Goal: Task Accomplishment & Management: Use online tool/utility

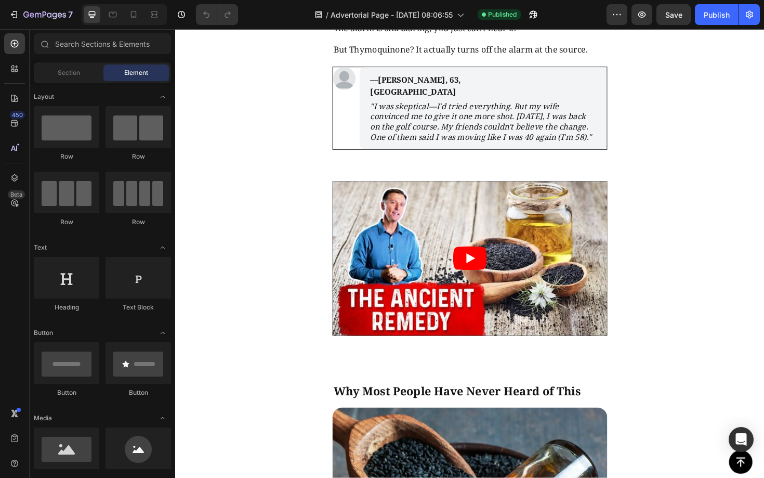
scroll to position [1699, 0]
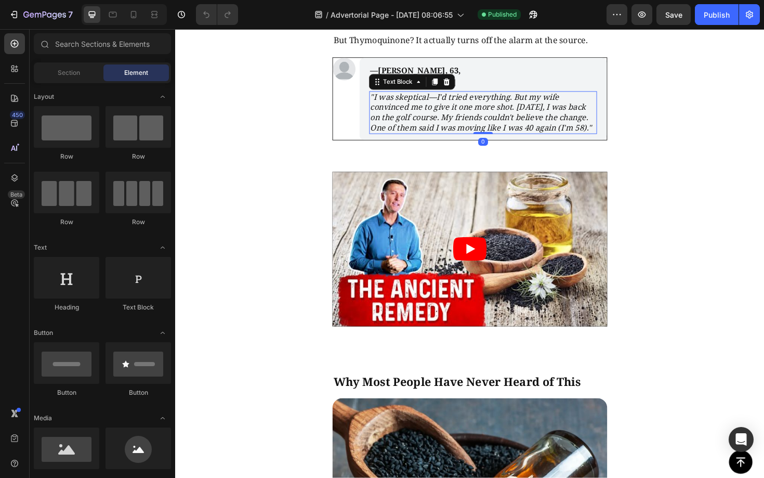
click at [476, 139] on icon ""I was skeptical—I'd tried everything. But my wife convinced me to give it one …" at bounding box center [499, 118] width 235 height 44
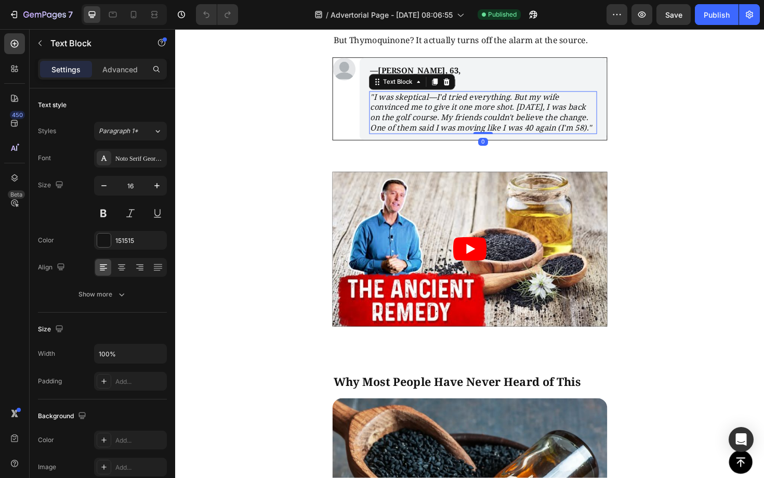
click at [434, 139] on icon ""I was skeptical—I'd tried everything. But my wife convinced me to give it one …" at bounding box center [499, 118] width 235 height 44
click at [385, 139] on icon ""I was skeptical—I'd tried everything. But my wife convinced me to give it one …" at bounding box center [499, 118] width 235 height 44
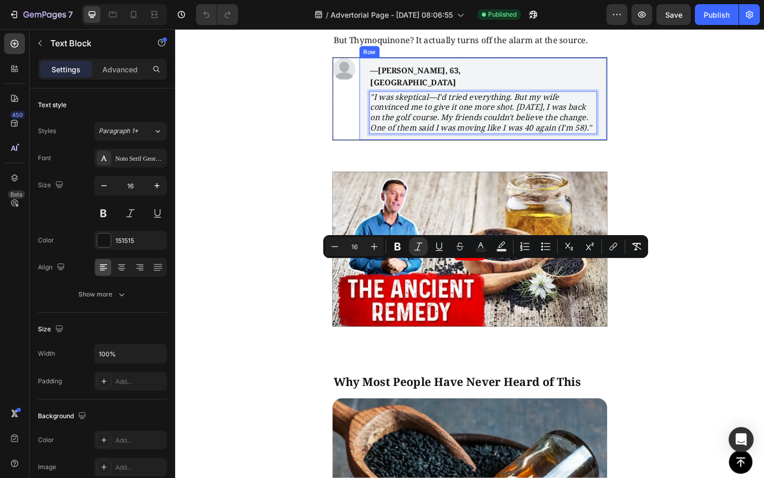
drag, startPoint x: 450, startPoint y: 326, endPoint x: 379, endPoint y: 273, distance: 88.8
click at [379, 147] on div "—[PERSON_NAME], 63, Manchester Text Block "I was skeptical—I'd tried everything…" at bounding box center [501, 103] width 262 height 87
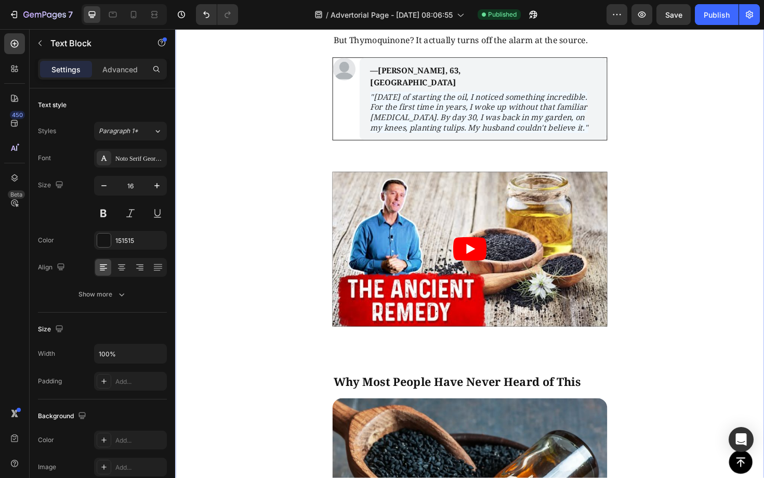
click at [675, 307] on div "The Discovery That Changed Everything Text Block Image [DATE], scientists at [G…" at bounding box center [487, 320] width 624 height 1461
click at [569, 139] on icon ""[DATE] of starting the oil, I noticed something incredible. For the first time…" at bounding box center [497, 118] width 231 height 44
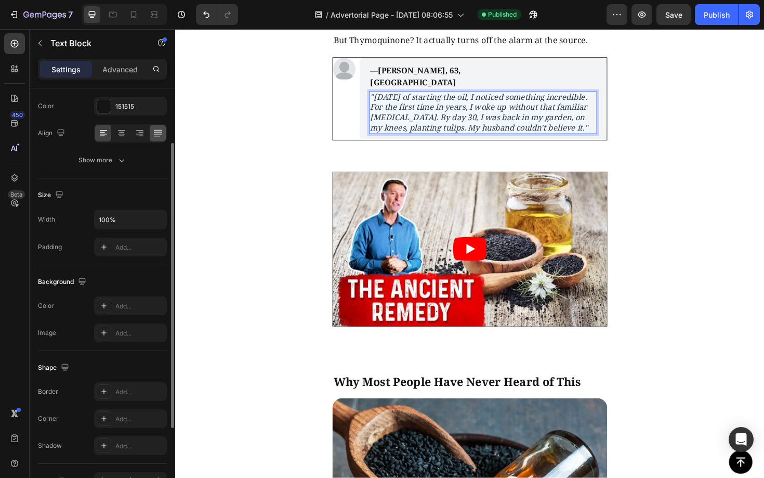
scroll to position [197, 0]
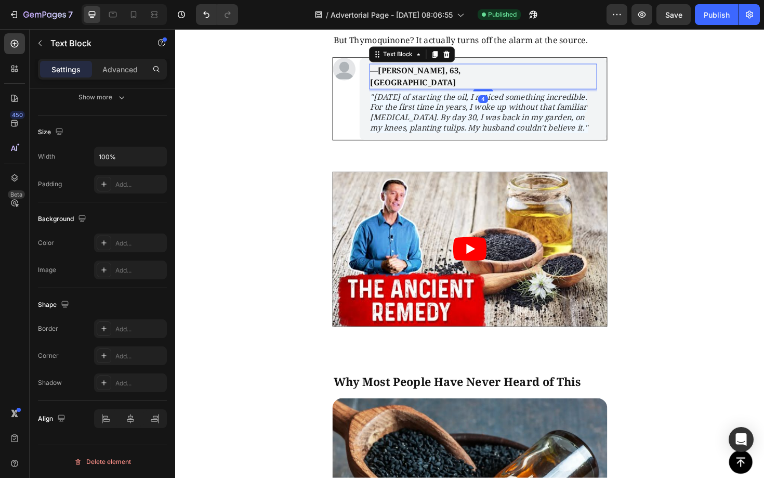
click at [554, 93] on div "—[PERSON_NAME], 63, Manchester Text Block 4" at bounding box center [500, 79] width 241 height 27
click at [605, 139] on icon ""[DATE] of starting the oil, I noticed something incredible. For the first time…" at bounding box center [497, 118] width 231 height 44
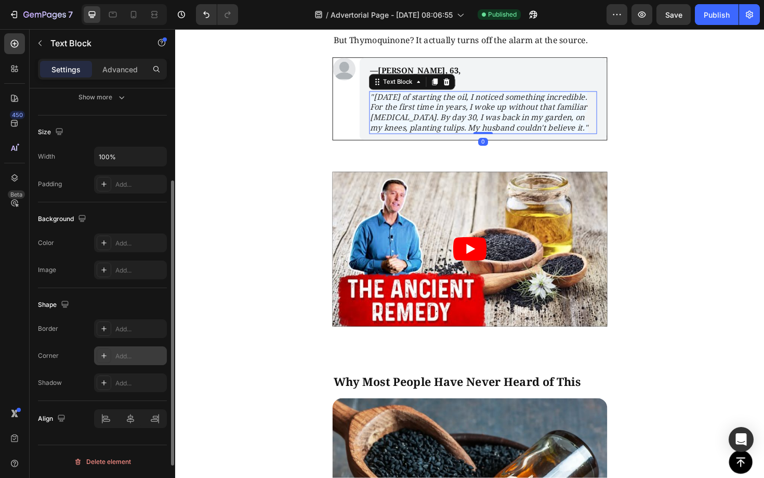
scroll to position [0, 0]
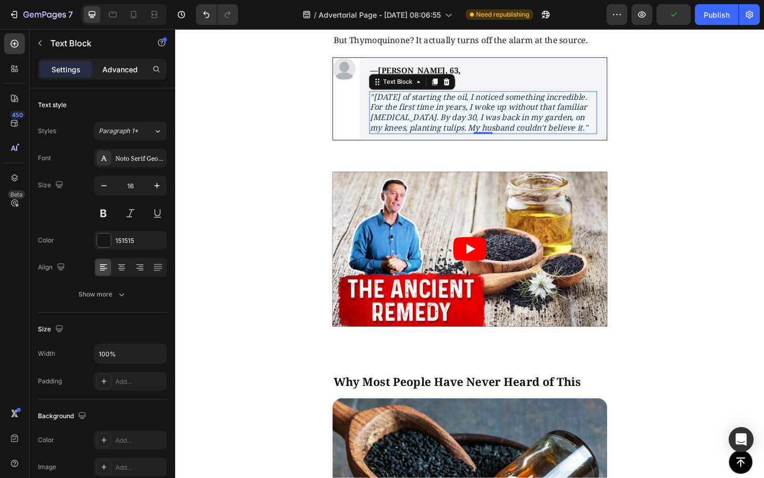
click at [123, 73] on p "Advanced" at bounding box center [119, 69] width 35 height 11
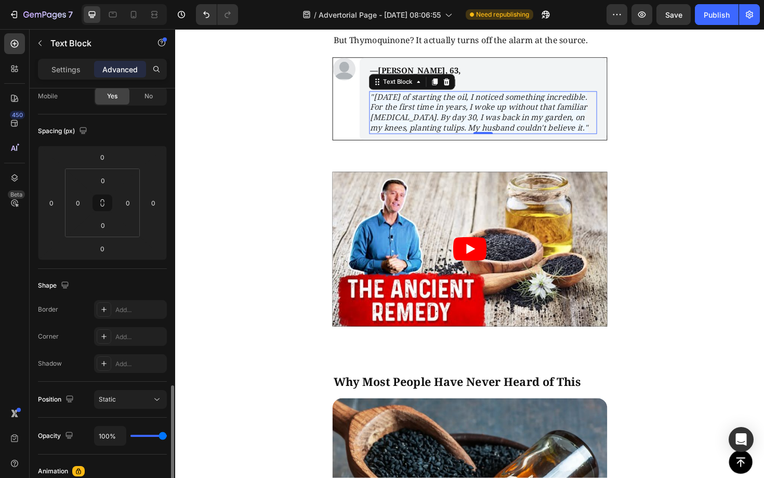
scroll to position [47, 0]
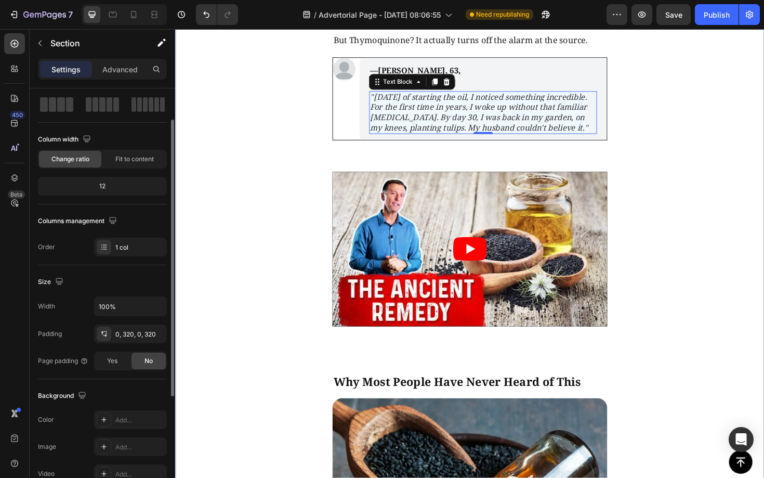
click at [744, 294] on div "The Discovery That Changed Everything Text Block Image [DATE], scientists at [G…" at bounding box center [487, 320] width 624 height 1461
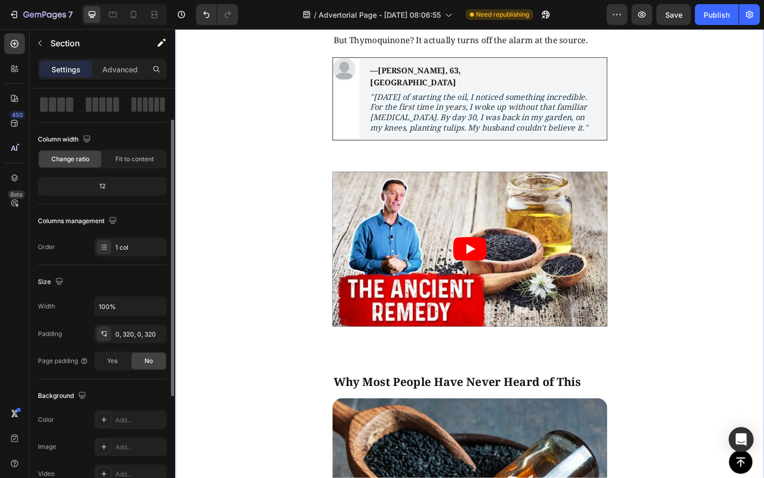
scroll to position [0, 0]
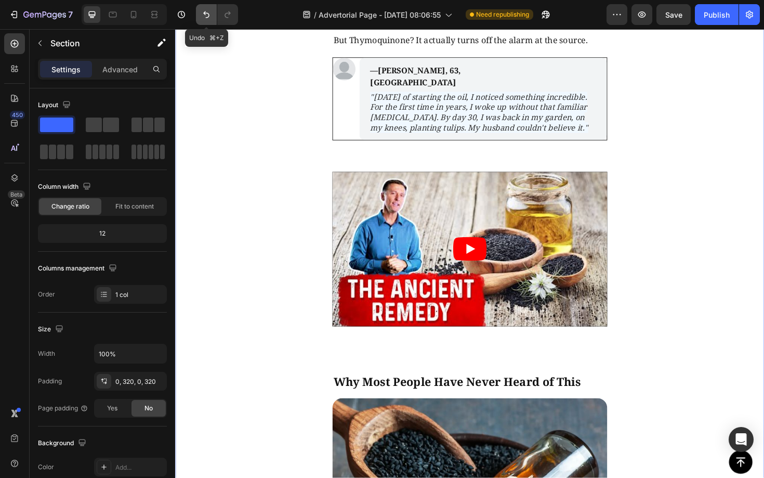
click at [212, 17] on button "Undo/Redo" at bounding box center [206, 14] width 21 height 21
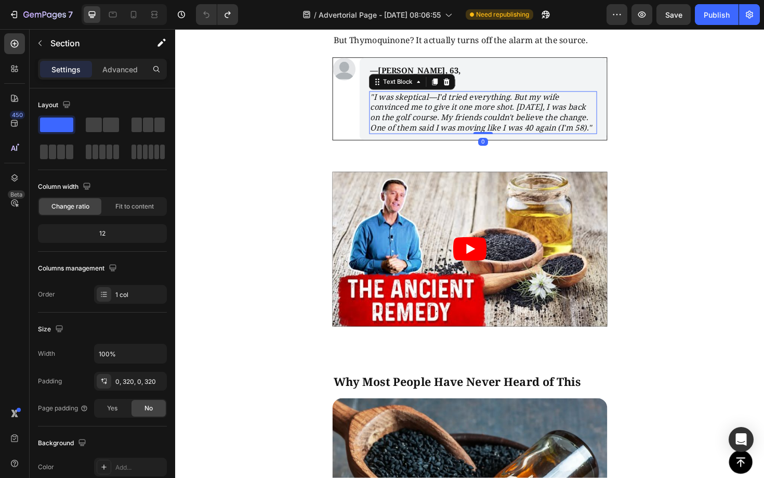
click at [431, 139] on icon ""I was skeptical—I'd tried everything. But my wife convinced me to give it one …" at bounding box center [499, 118] width 235 height 44
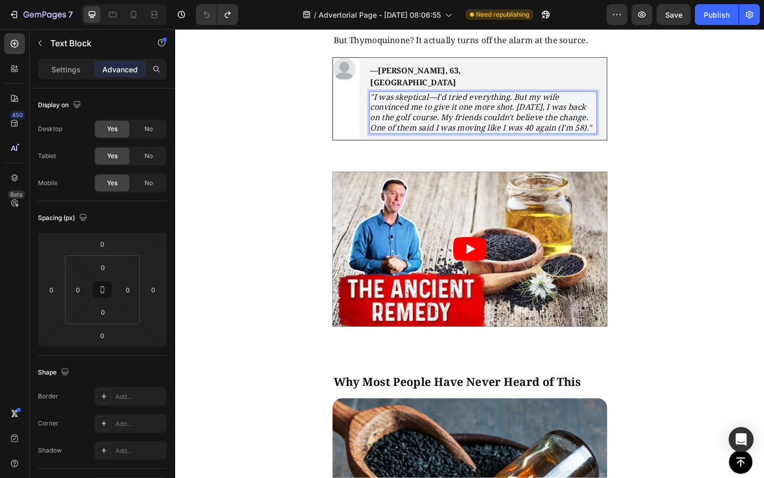
click at [431, 139] on icon ""I was skeptical—I'd tried everything. But my wife convinced me to give it one …" at bounding box center [499, 118] width 235 height 44
click at [694, 303] on div "The Discovery That Changed Everything Text Block Image [DATE], scientists at [G…" at bounding box center [487, 320] width 624 height 1461
click at [547, 139] on icon ""[DATE] of starting the oil, I noticed something incredible. For the first time…" at bounding box center [497, 118] width 231 height 44
click at [70, 71] on p "Settings" at bounding box center [65, 69] width 29 height 11
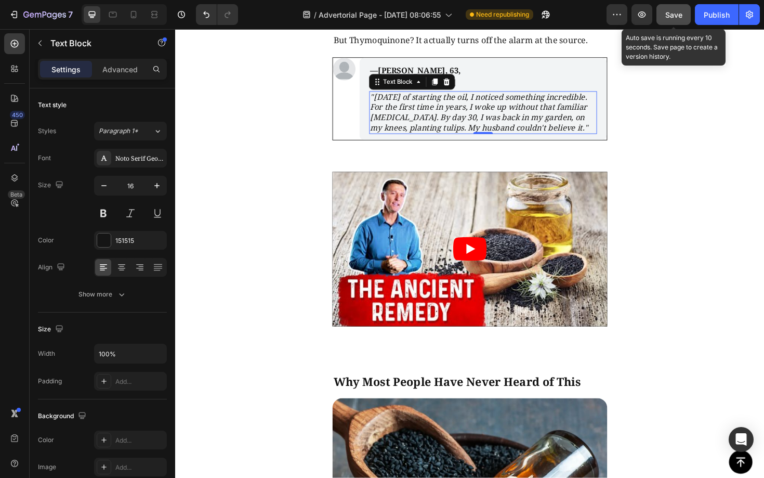
click at [677, 13] on span "Save" at bounding box center [673, 14] width 17 height 9
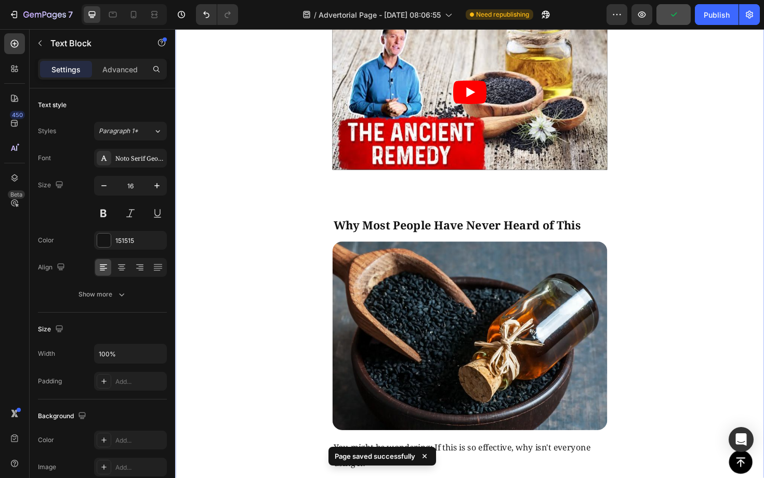
scroll to position [1878, 0]
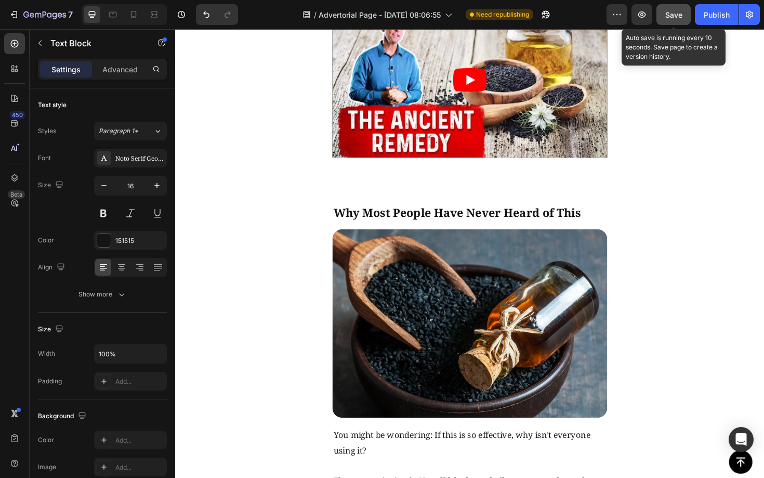
click at [675, 10] on span "Save" at bounding box center [673, 14] width 17 height 9
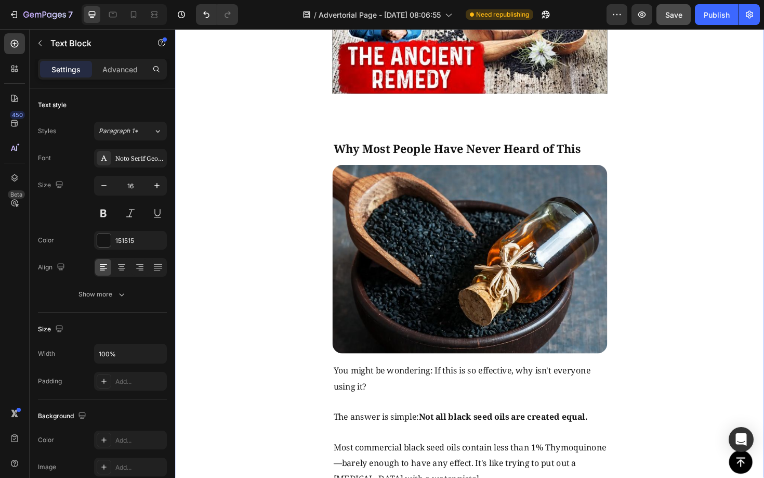
scroll to position [1763, 0]
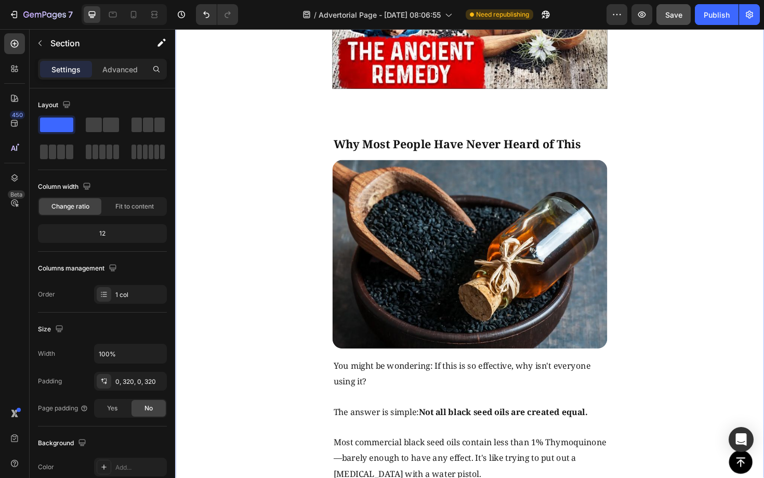
click at [712, 171] on div "The Discovery That Changed Everything Text Block Image [DATE], scientists at [G…" at bounding box center [487, 68] width 624 height 1461
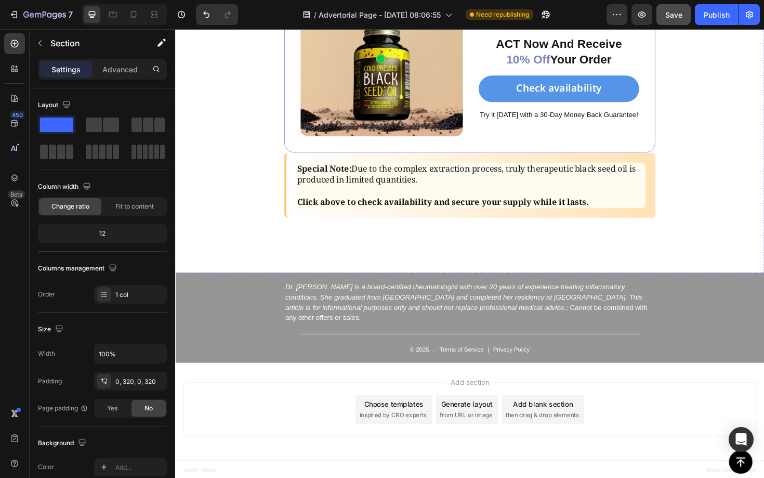
scroll to position [4518, 0]
click at [720, 12] on div "Publish" at bounding box center [717, 14] width 26 height 11
click at [763, 166] on div "Discover the Black Seed Oil That’s Changing Lives Heading Image ️🎊 Sale Ends So…" at bounding box center [487, 88] width 624 height 397
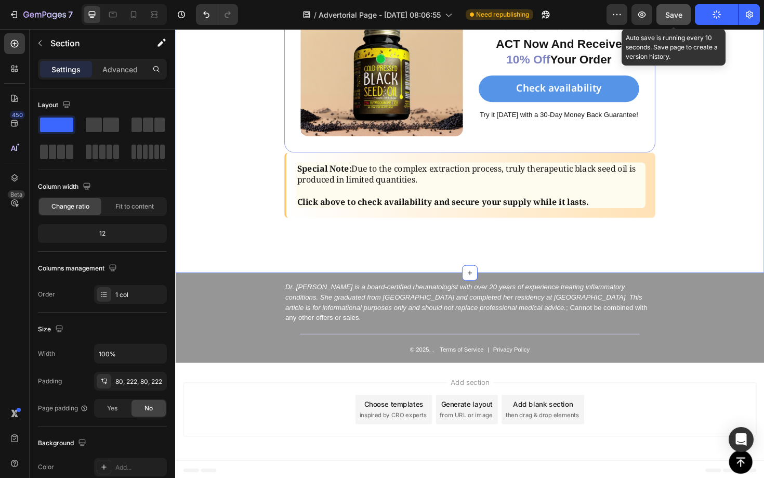
click at [681, 20] on button "Save" at bounding box center [674, 14] width 34 height 21
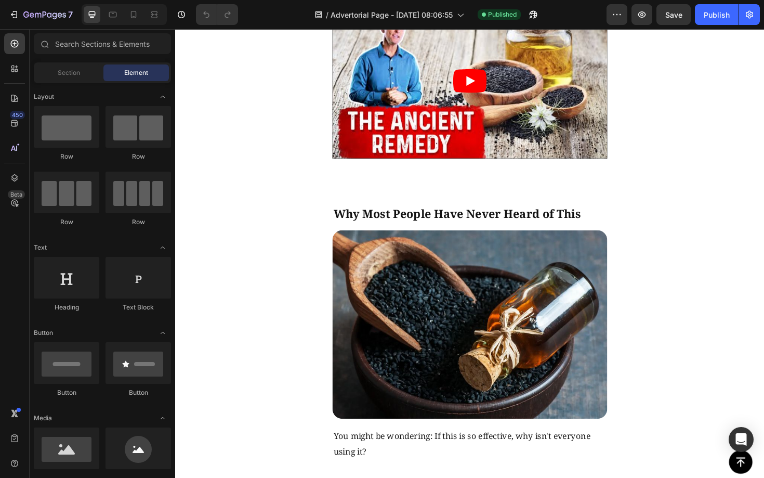
scroll to position [1876, 0]
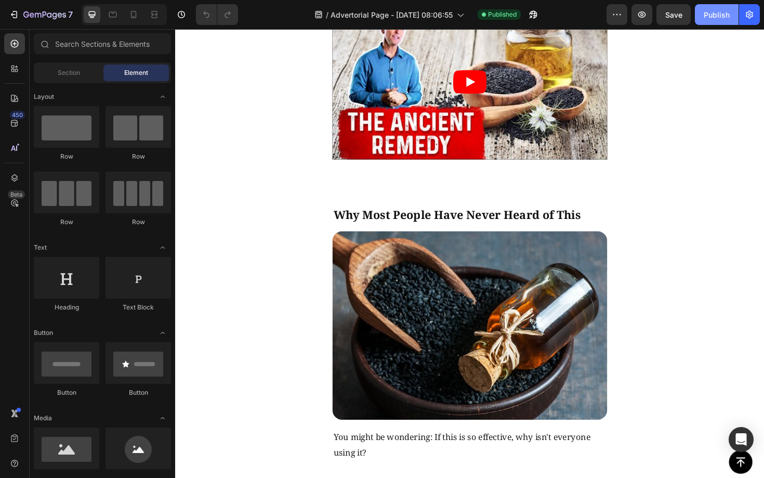
click at [704, 19] on div "Publish" at bounding box center [717, 14] width 26 height 11
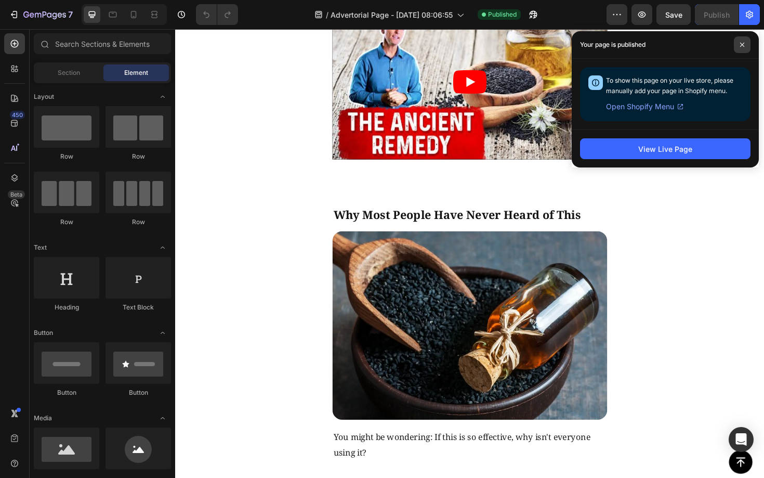
click at [740, 46] on icon at bounding box center [742, 44] width 5 height 5
